Goal: Task Accomplishment & Management: Manage account settings

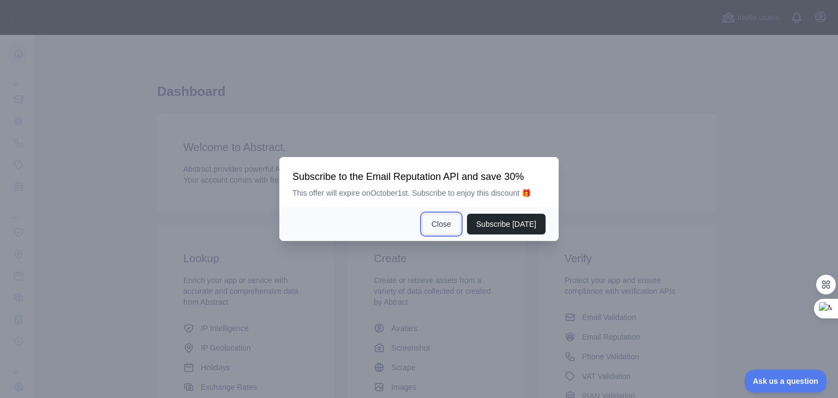
click at [441, 223] on button "Close" at bounding box center [441, 224] width 38 height 21
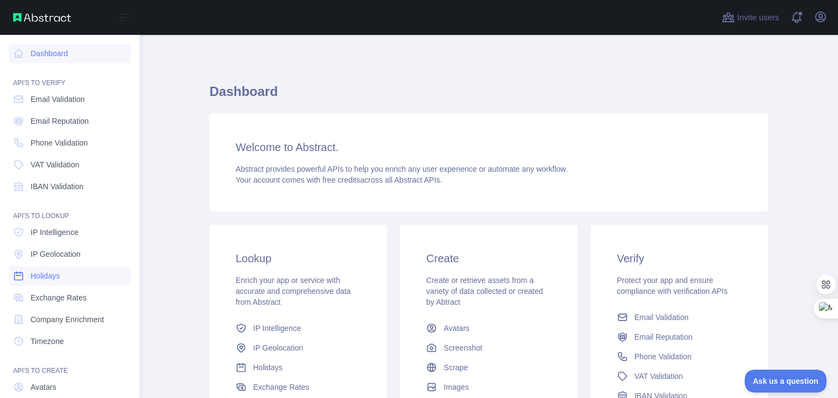
scroll to position [82, 0]
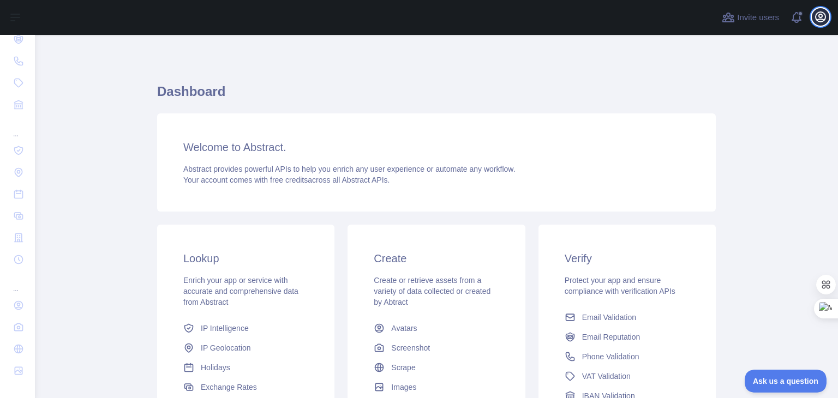
click at [816, 16] on icon "button" at bounding box center [821, 17] width 10 height 10
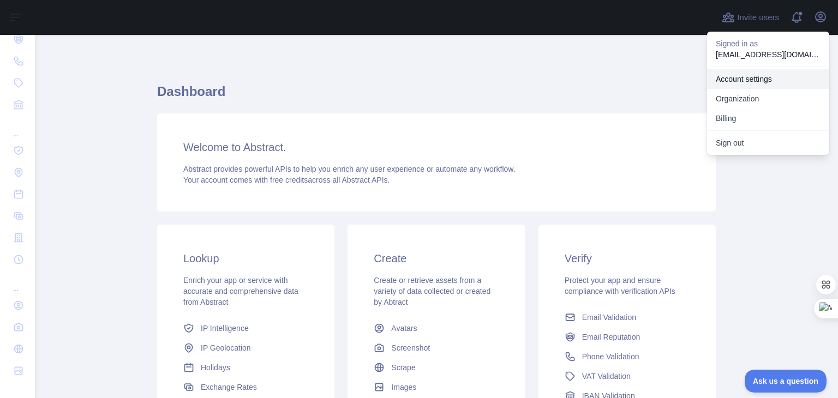
click at [747, 81] on link "Account settings" at bounding box center [768, 79] width 122 height 20
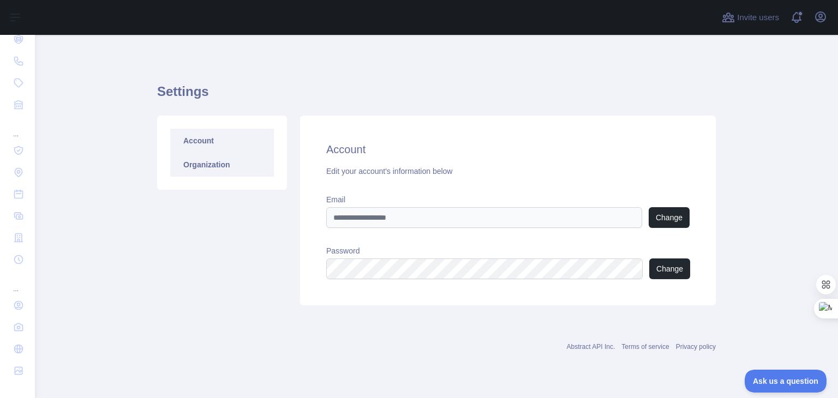
click at [217, 168] on link "Organization" at bounding box center [222, 165] width 104 height 24
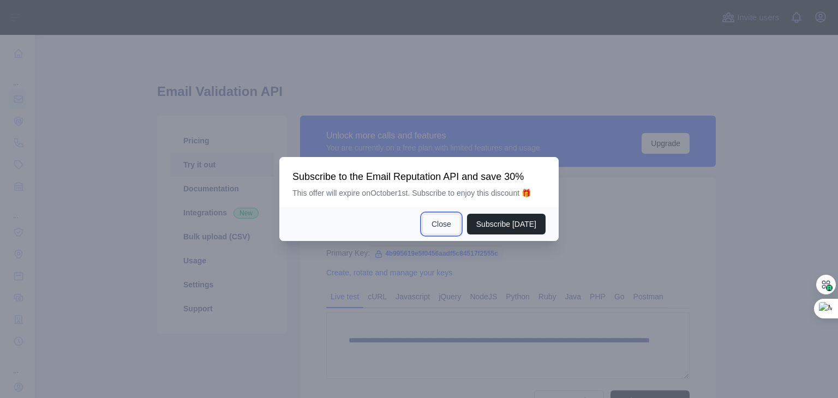
click at [443, 219] on button "Close" at bounding box center [441, 224] width 38 height 21
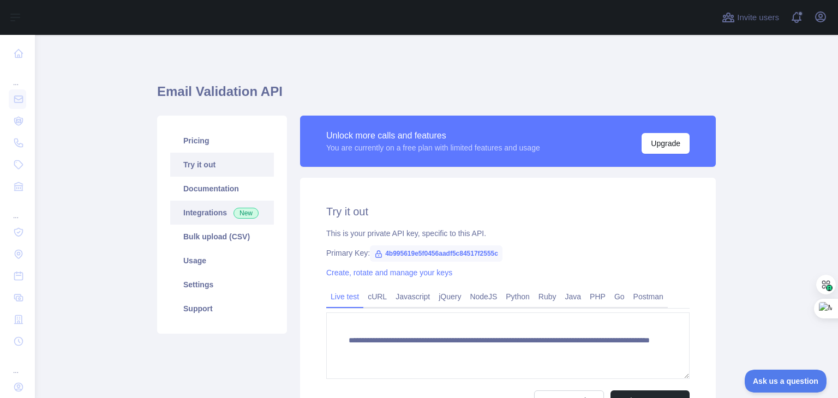
click at [210, 214] on link "Integrations New" at bounding box center [222, 213] width 104 height 24
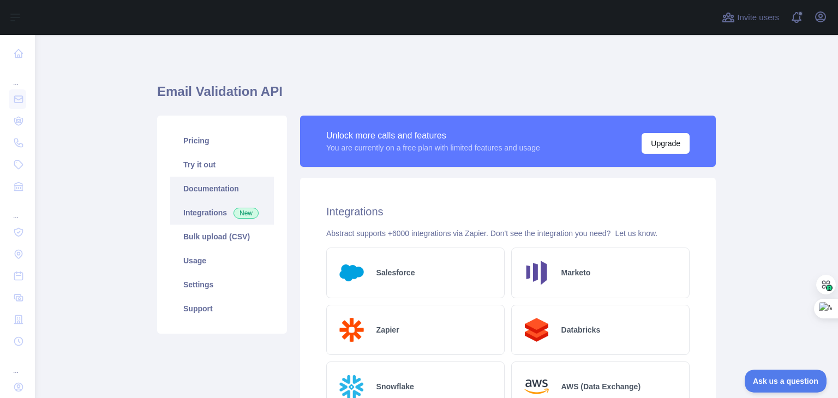
click at [211, 186] on link "Documentation" at bounding box center [222, 189] width 104 height 24
click at [205, 163] on link "Try it out" at bounding box center [222, 165] width 104 height 24
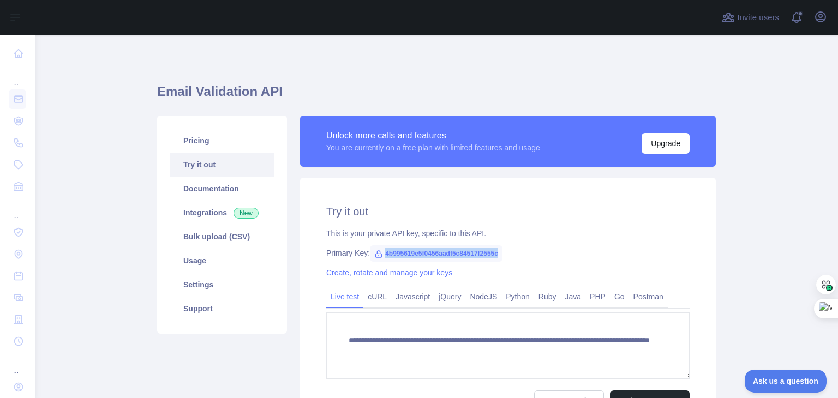
drag, startPoint x: 377, startPoint y: 253, endPoint x: 513, endPoint y: 251, distance: 135.9
click at [513, 251] on div "Primary Key: 4b995619e5f0456aadf5c84517f2555c" at bounding box center [507, 253] width 363 height 11
copy span "4b995619e5f0456aadf5c84517f2555c"
